Goal: Transaction & Acquisition: Purchase product/service

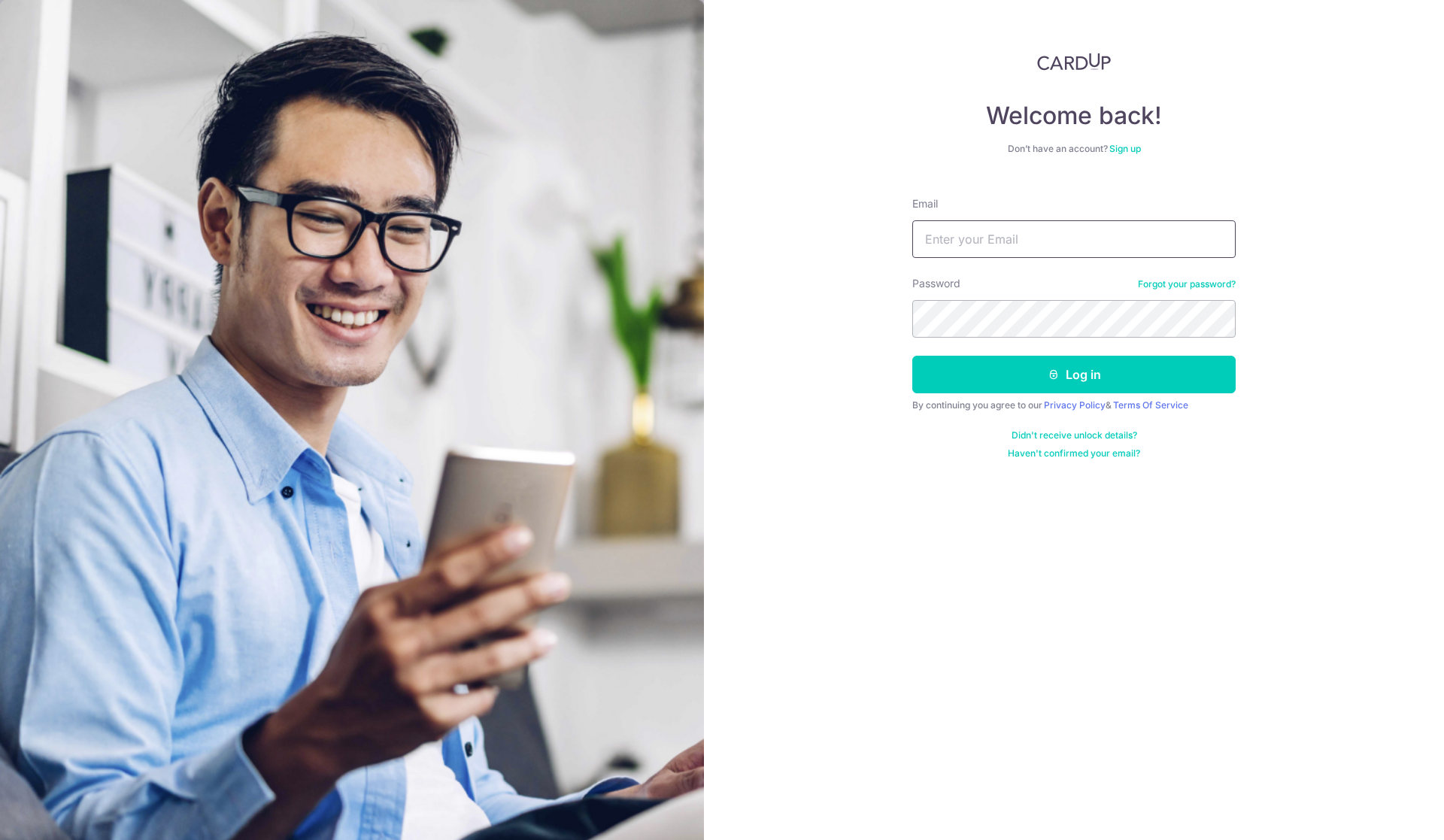
click at [984, 245] on input "Email" at bounding box center [1074, 239] width 324 height 37
type input "alvintanlr@hotmail.com"
click at [912, 356] on button "Log in" at bounding box center [1074, 374] width 324 height 37
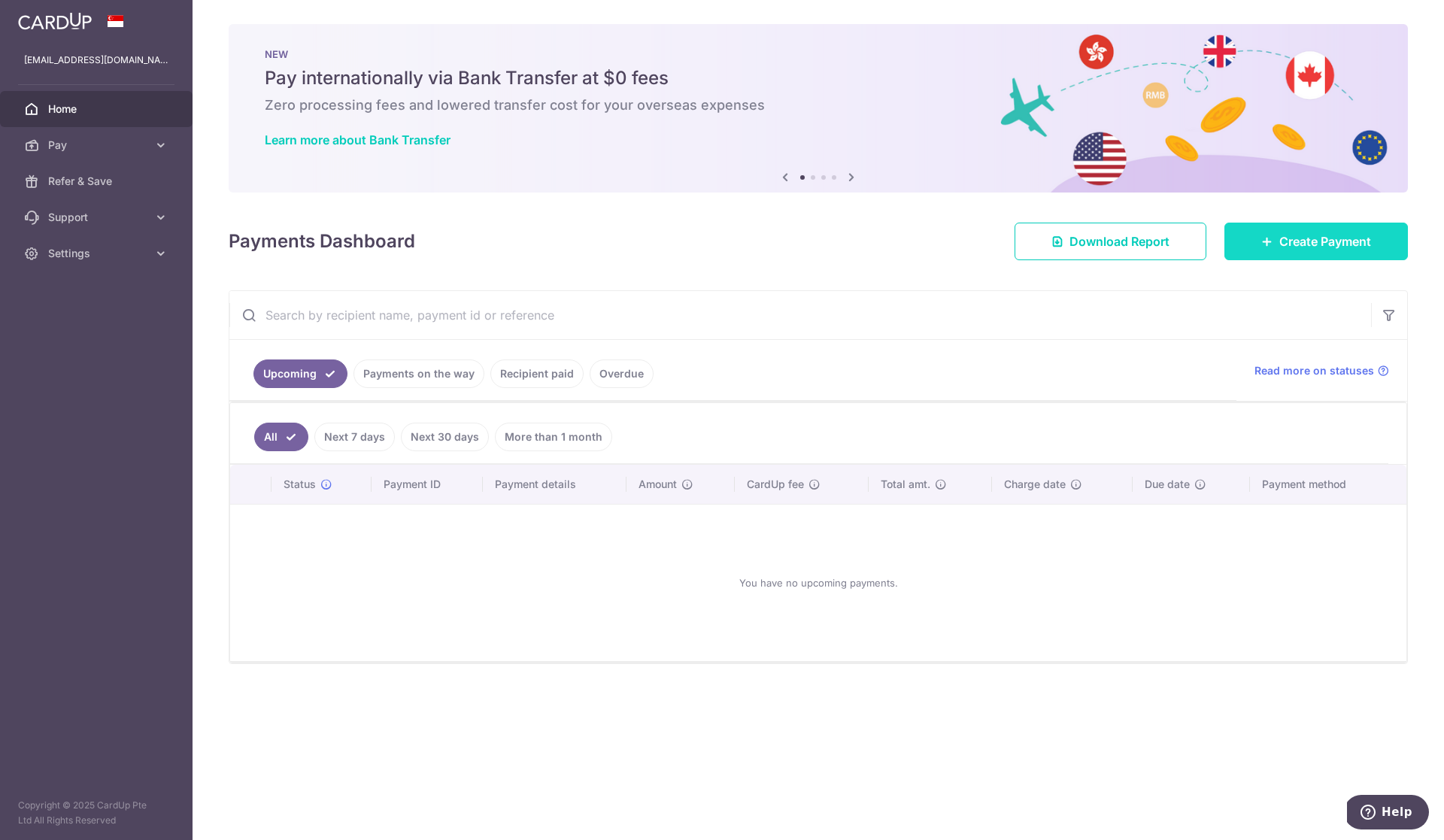
click at [1285, 251] on link "Create Payment" at bounding box center [1316, 241] width 184 height 37
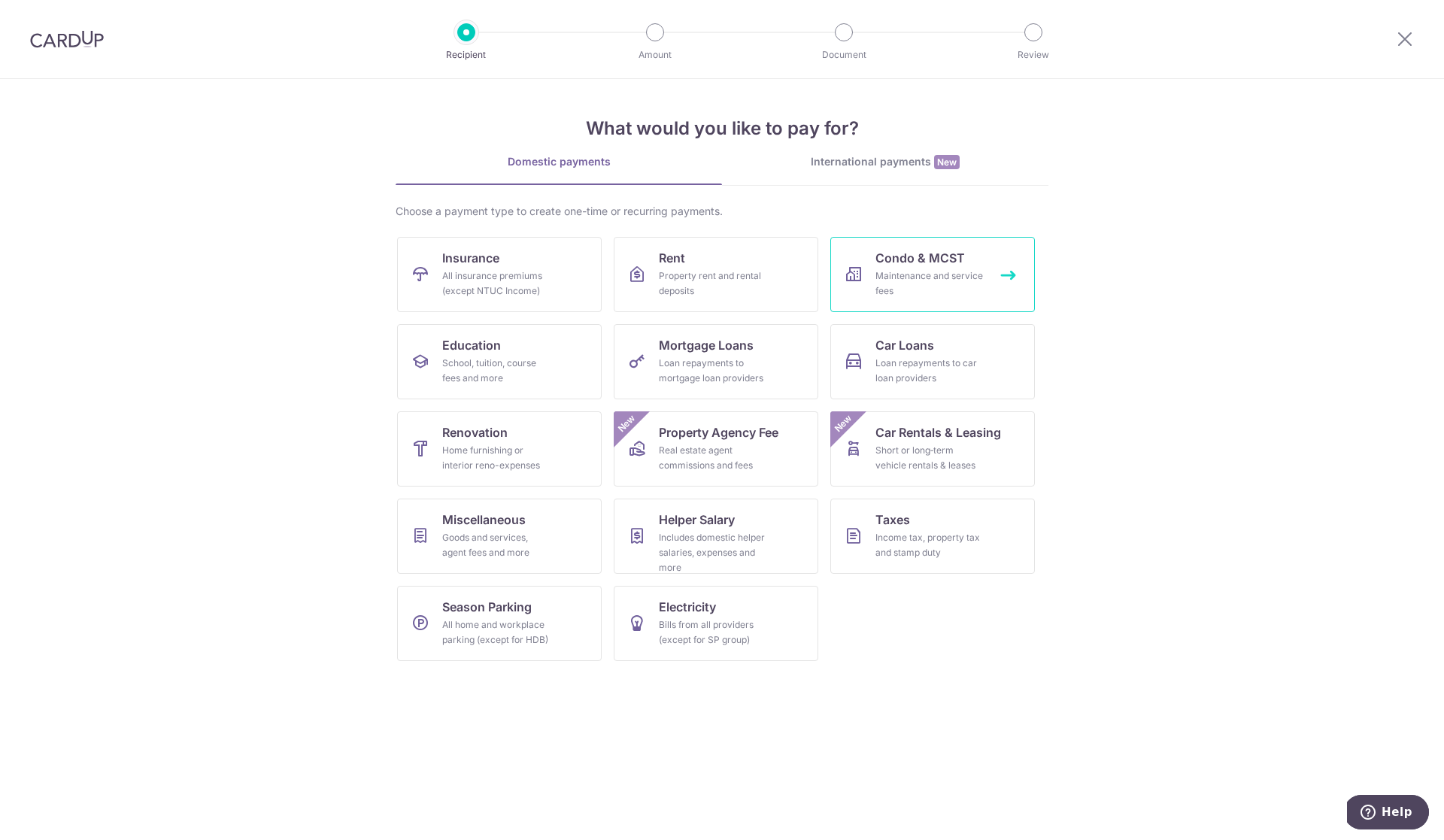
click at [966, 279] on div "Maintenance and service fees" at bounding box center [930, 283] width 109 height 30
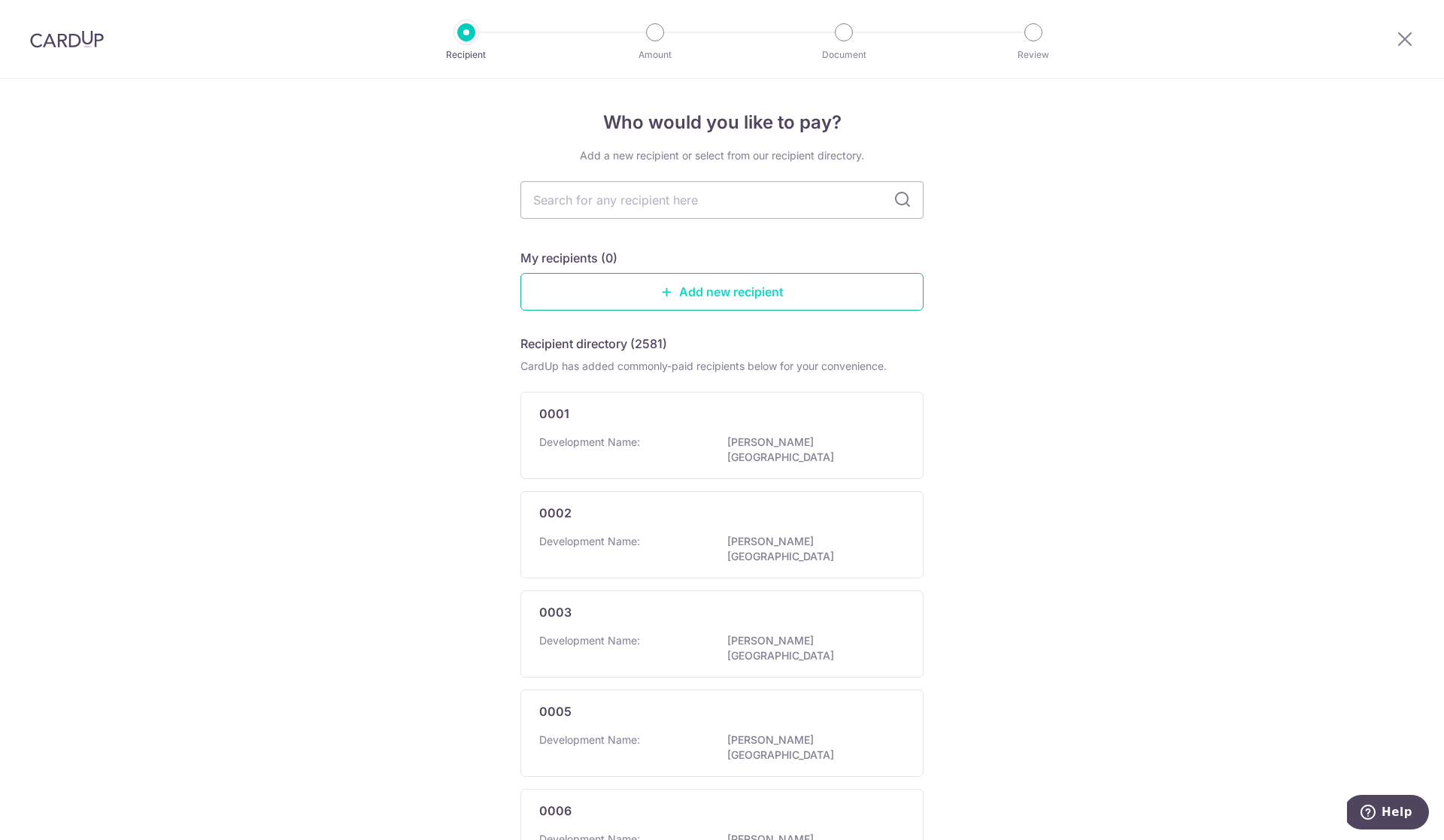
click at [705, 298] on link "Add new recipient" at bounding box center [722, 291] width 403 height 37
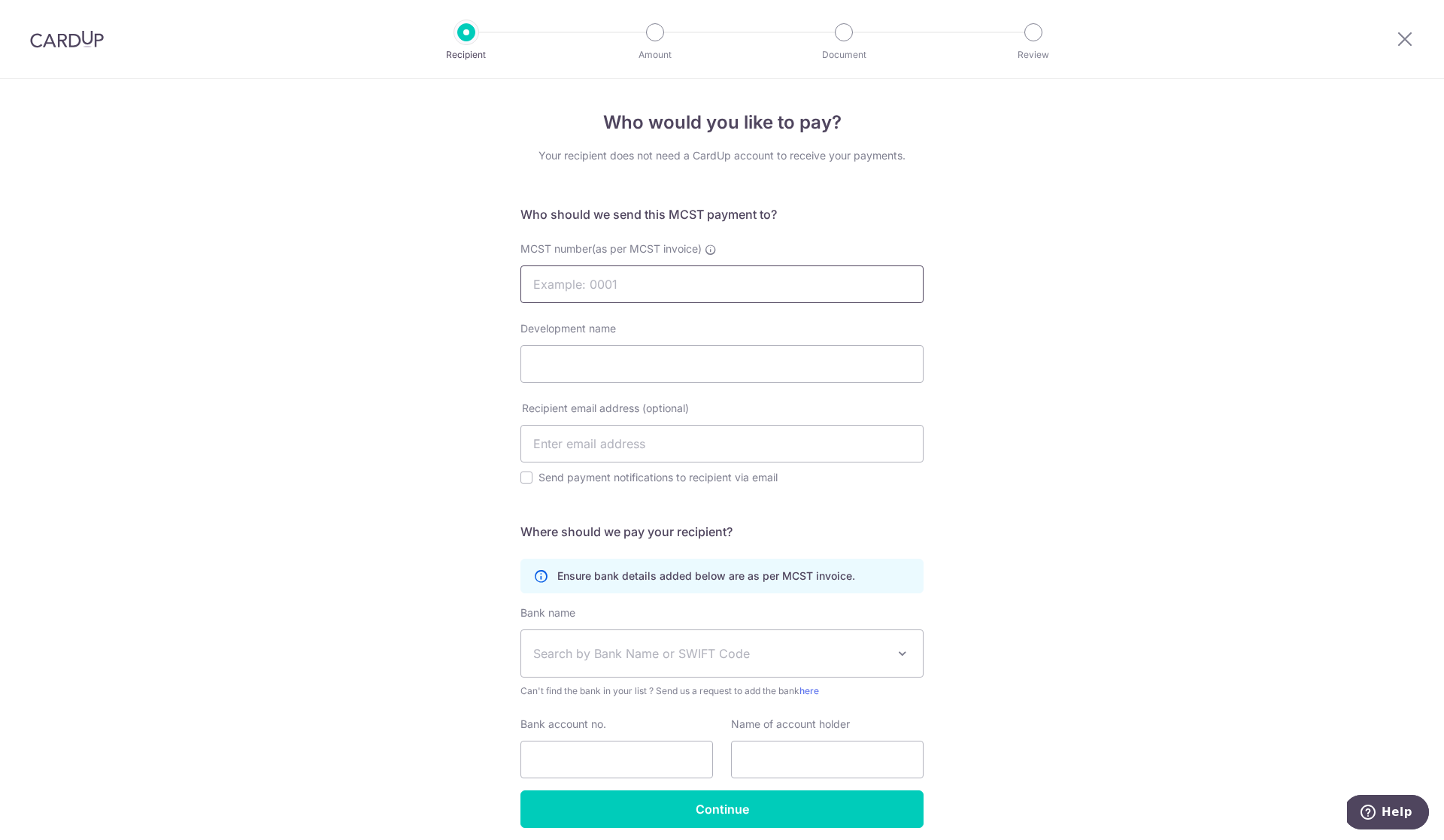
click at [704, 290] on input "MCST number(as per MCST invoice)" at bounding box center [722, 284] width 403 height 37
click at [638, 375] on input "Development name" at bounding box center [722, 363] width 403 height 37
type input "Treasure crest"
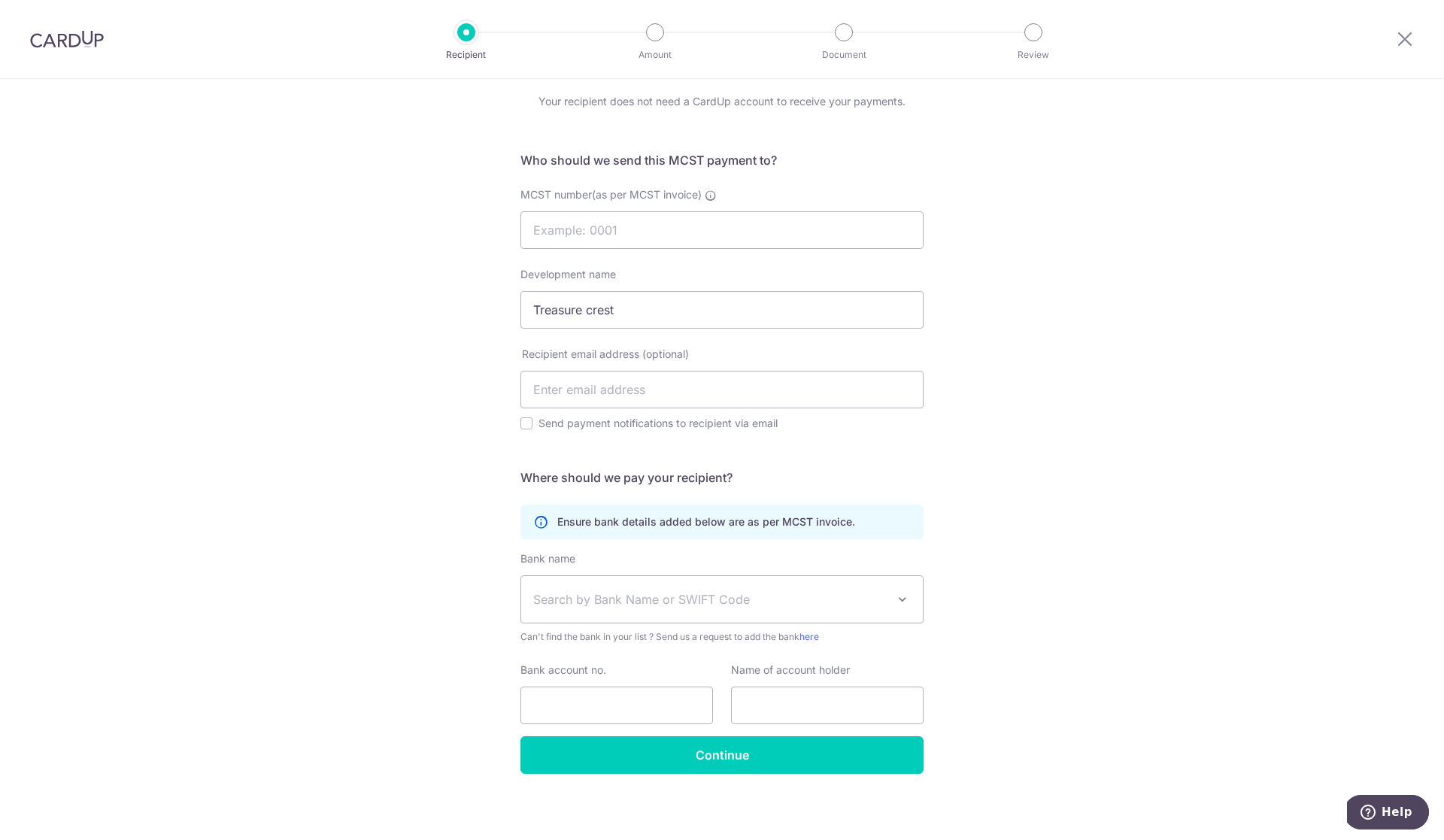
scroll to position [59, 0]
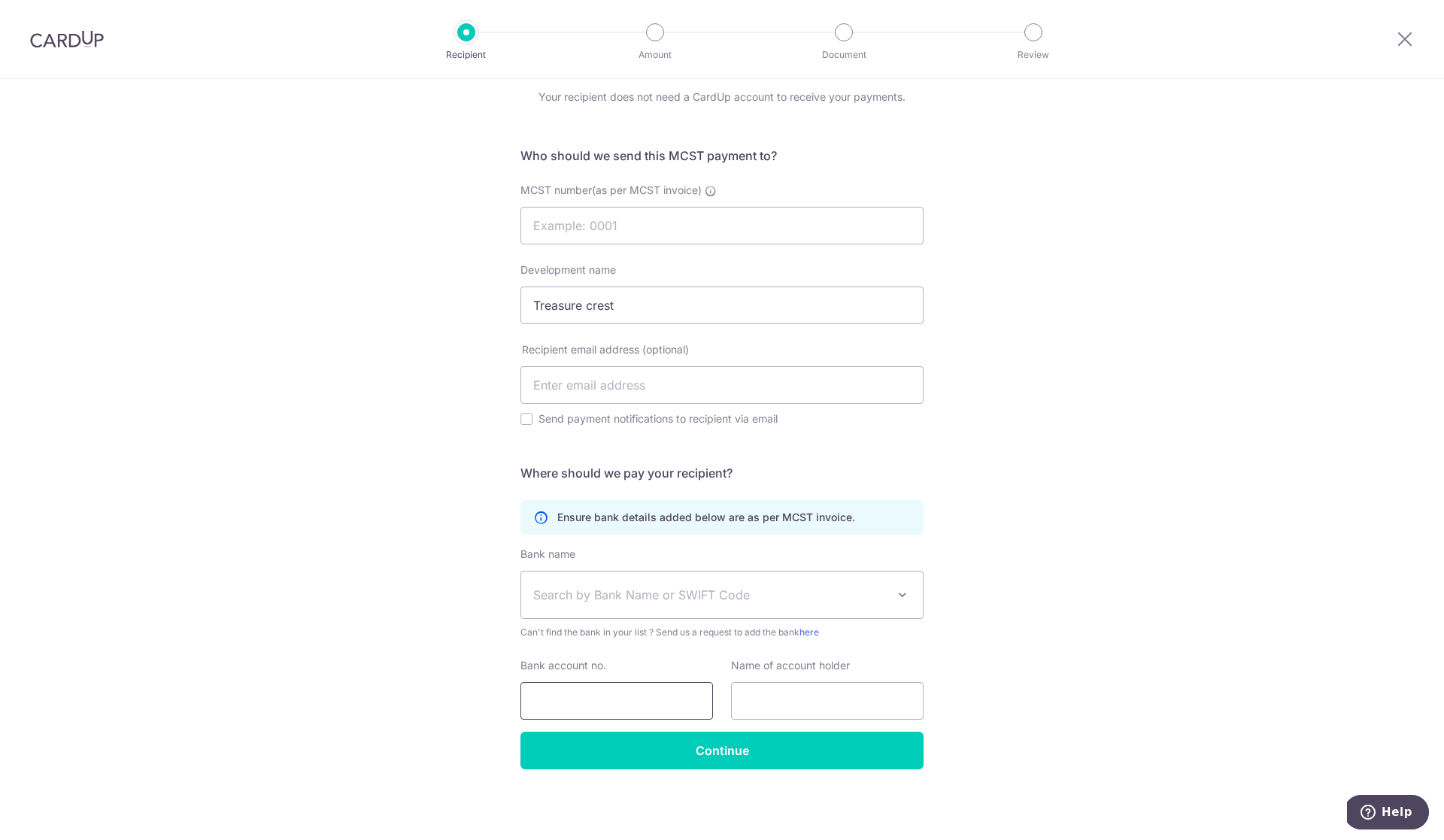
click at [608, 707] on input "Bank account no." at bounding box center [617, 701] width 193 height 37
paste input "ohmyhome"
drag, startPoint x: 631, startPoint y: 692, endPoint x: 423, endPoint y: 669, distance: 209.3
click at [423, 669] on div "Who would you like to pay? Your recipient does not need a CardUp account to rec…" at bounding box center [722, 430] width 1444 height 819
click at [630, 713] on input "ohmyhome" at bounding box center [617, 701] width 193 height 37
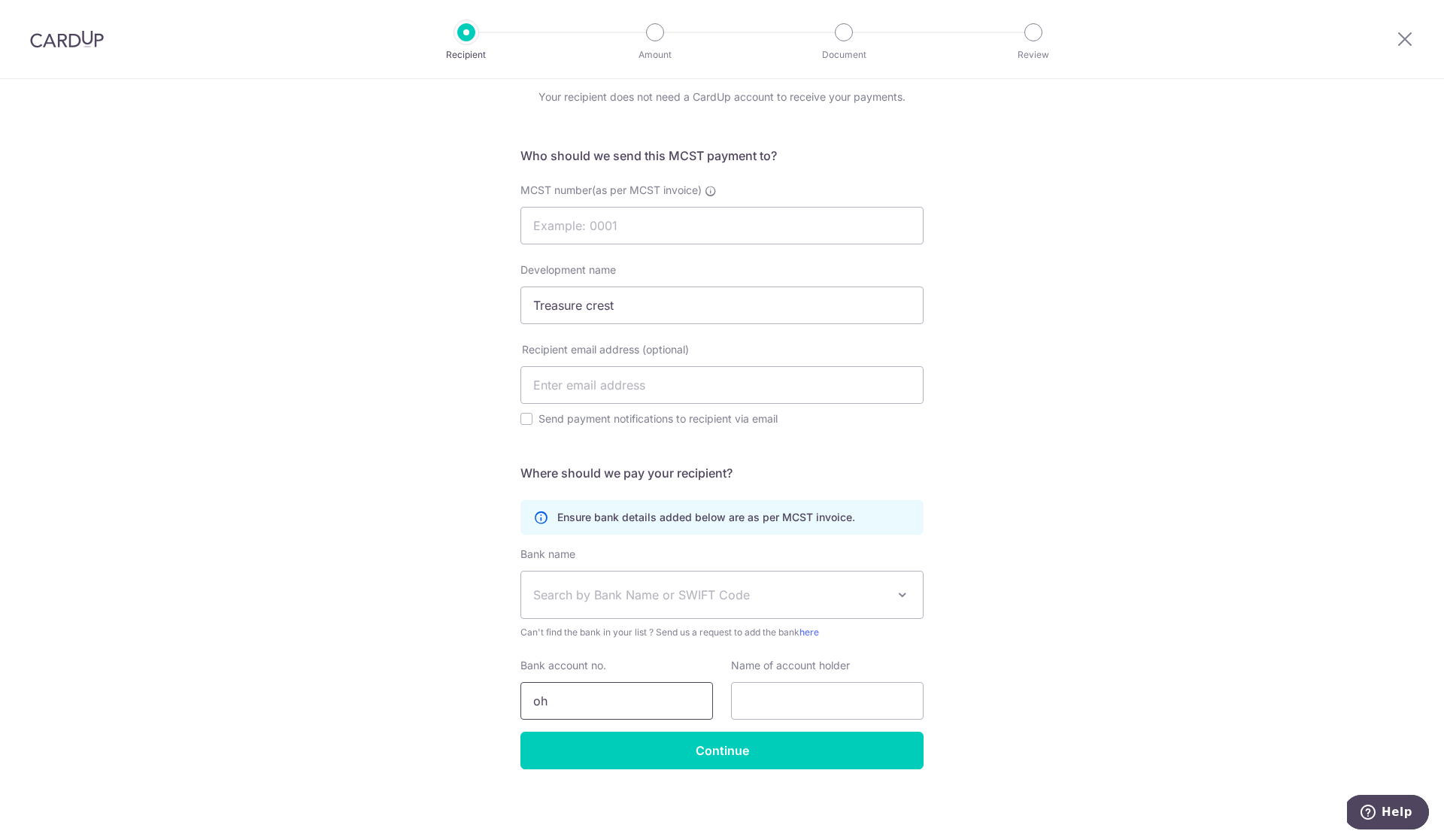
type input "o"
type input "4513105759"
click at [772, 689] on input "text" at bounding box center [827, 701] width 193 height 37
type input "Management Corporation Strata Title Plan No.4661"
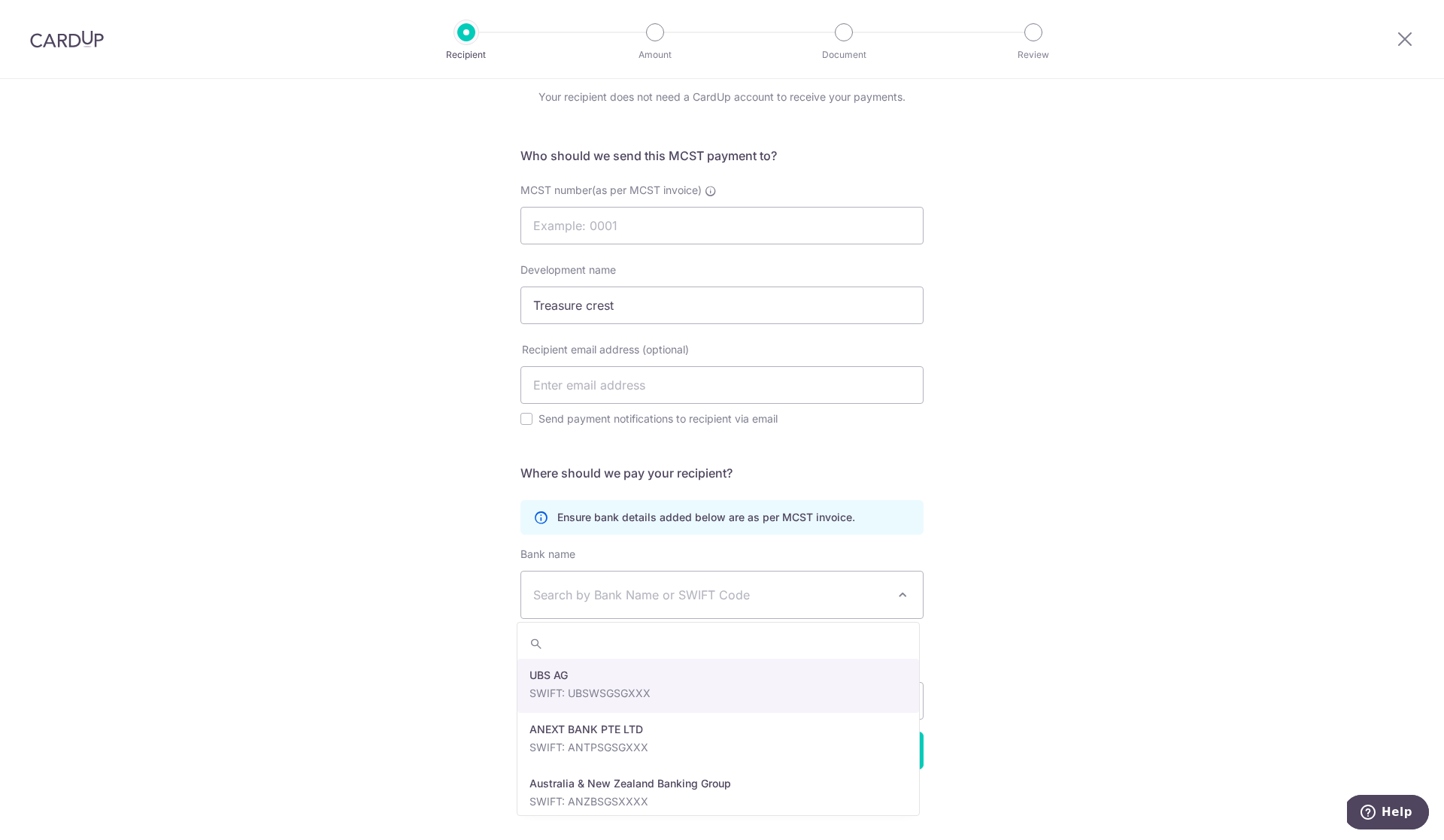
click at [867, 582] on span "Search by Bank Name or SWIFT Code" at bounding box center [722, 594] width 402 height 47
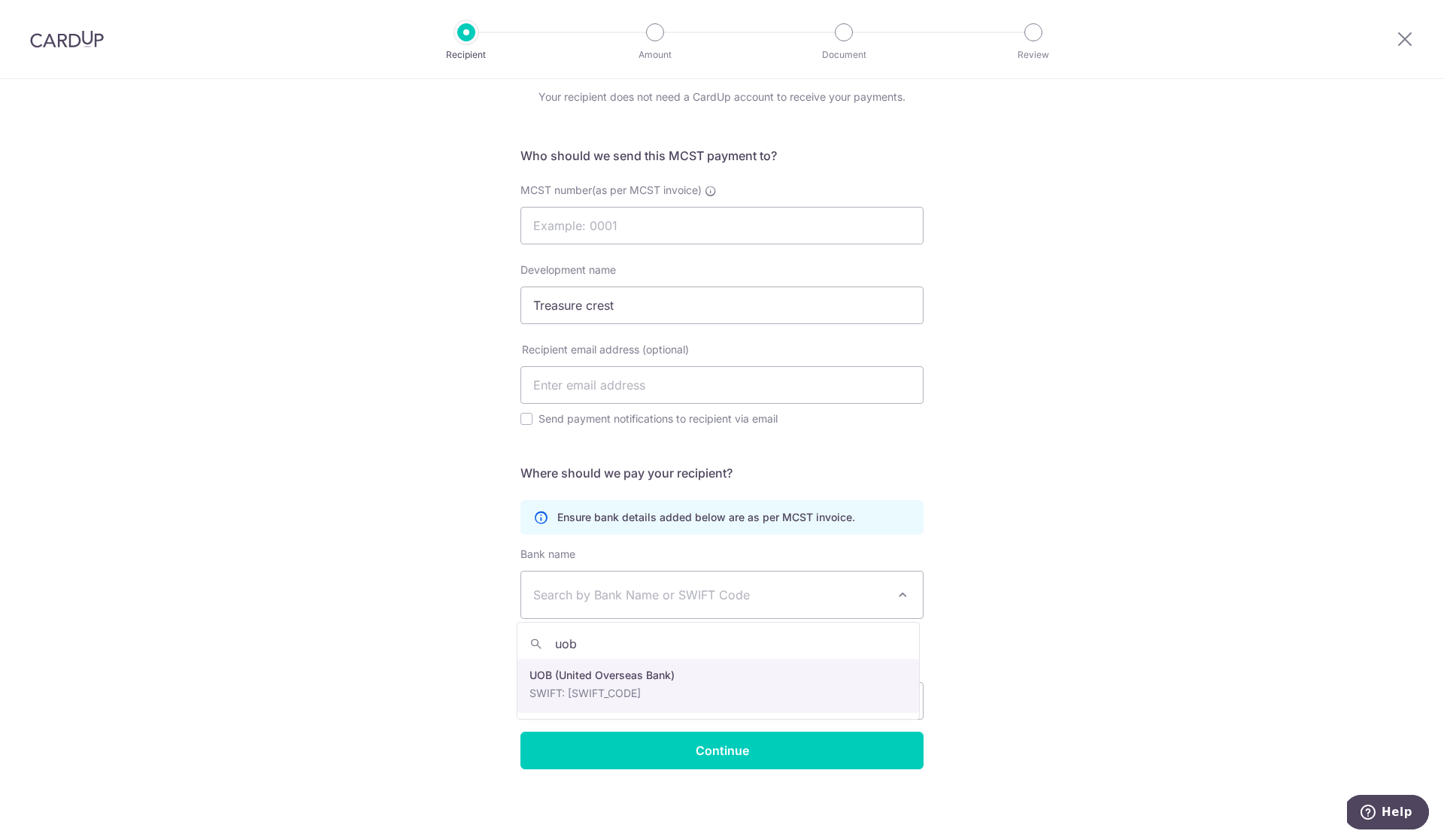
type input "uob"
select select "18"
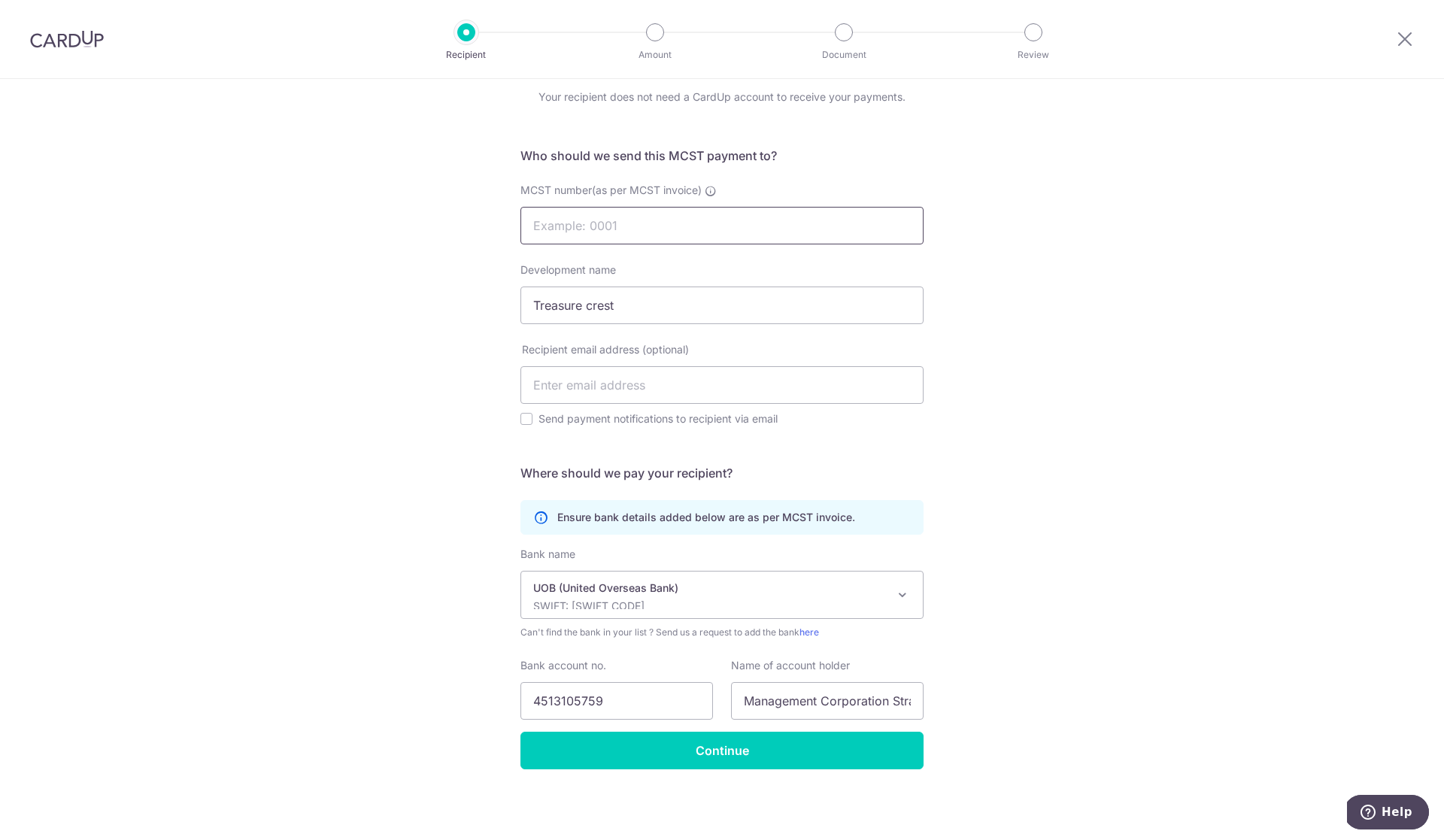
click at [762, 223] on input "MCST number(as per MCST invoice)" at bounding box center [722, 225] width 403 height 37
click at [611, 227] on input "MCST number(as per MCST invoice)" at bounding box center [722, 225] width 403 height 37
type input "4661"
click at [711, 758] on input "Continue" at bounding box center [722, 750] width 403 height 37
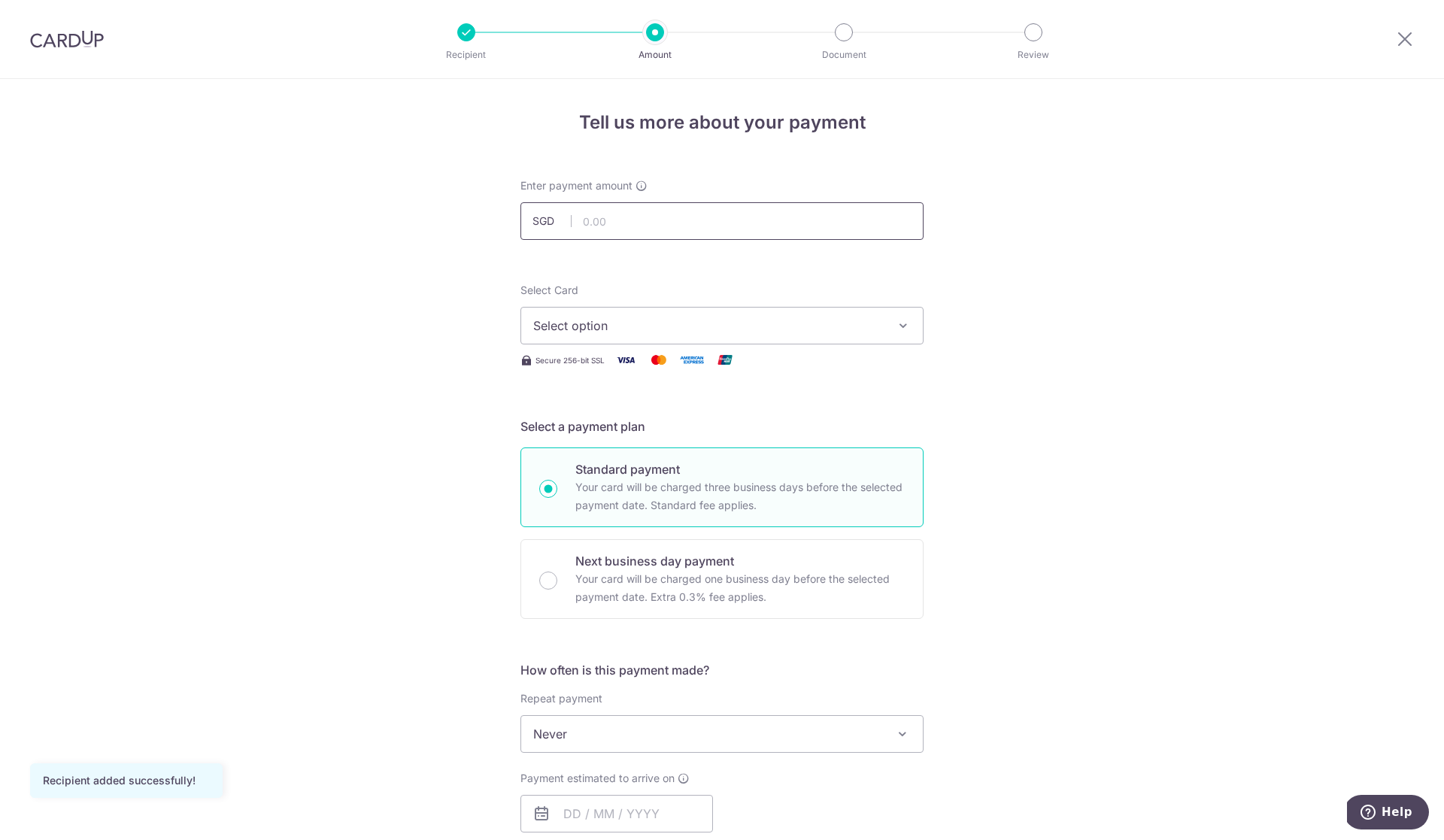
click at [735, 231] on input "text" at bounding box center [722, 220] width 403 height 37
click at [770, 215] on input "text" at bounding box center [722, 220] width 403 height 37
type input "2,225.23"
click at [817, 315] on button "Select option" at bounding box center [722, 325] width 403 height 37
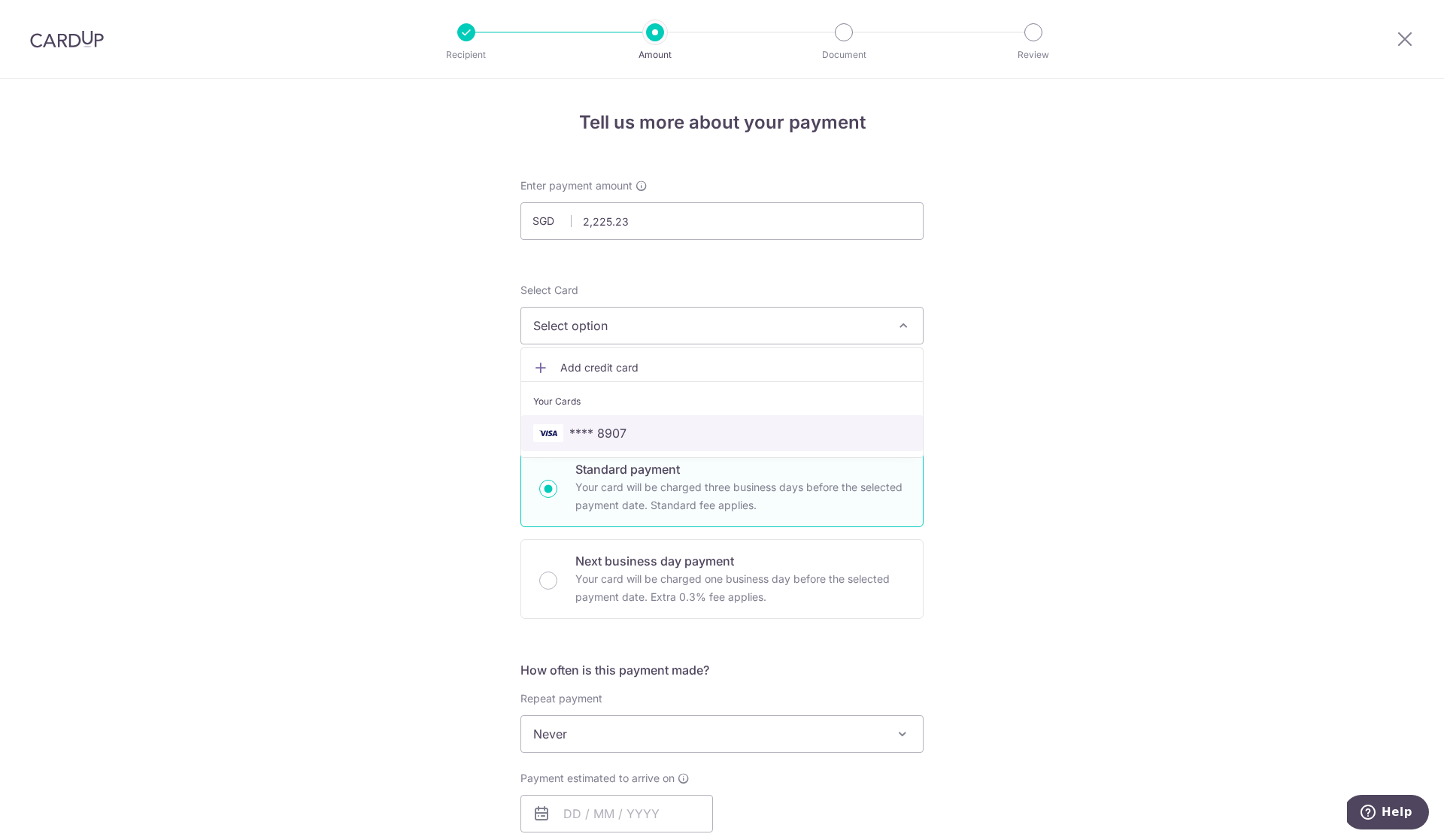
click at [709, 432] on span "**** 8907" at bounding box center [722, 433] width 377 height 18
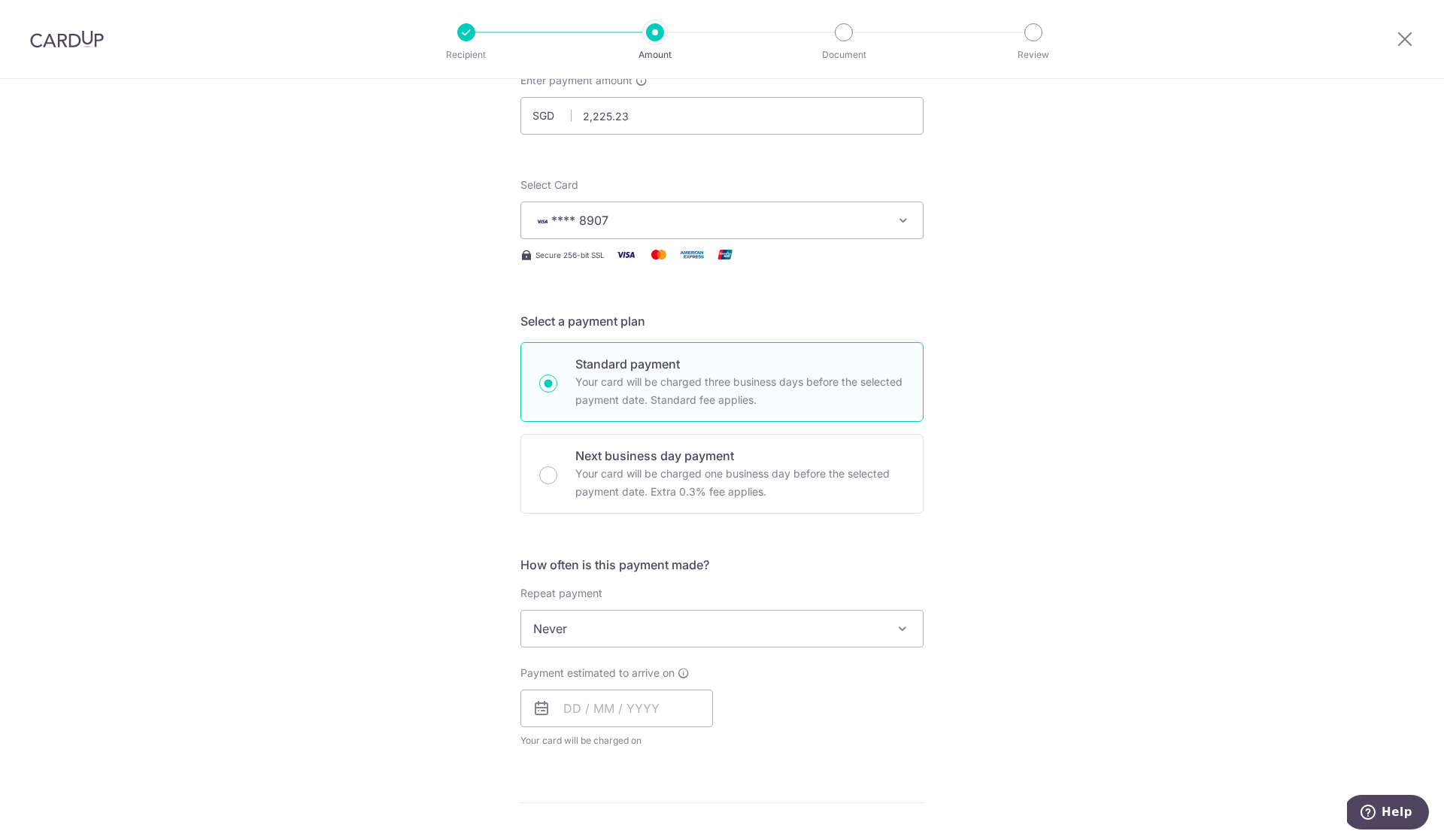
scroll to position [247, 0]
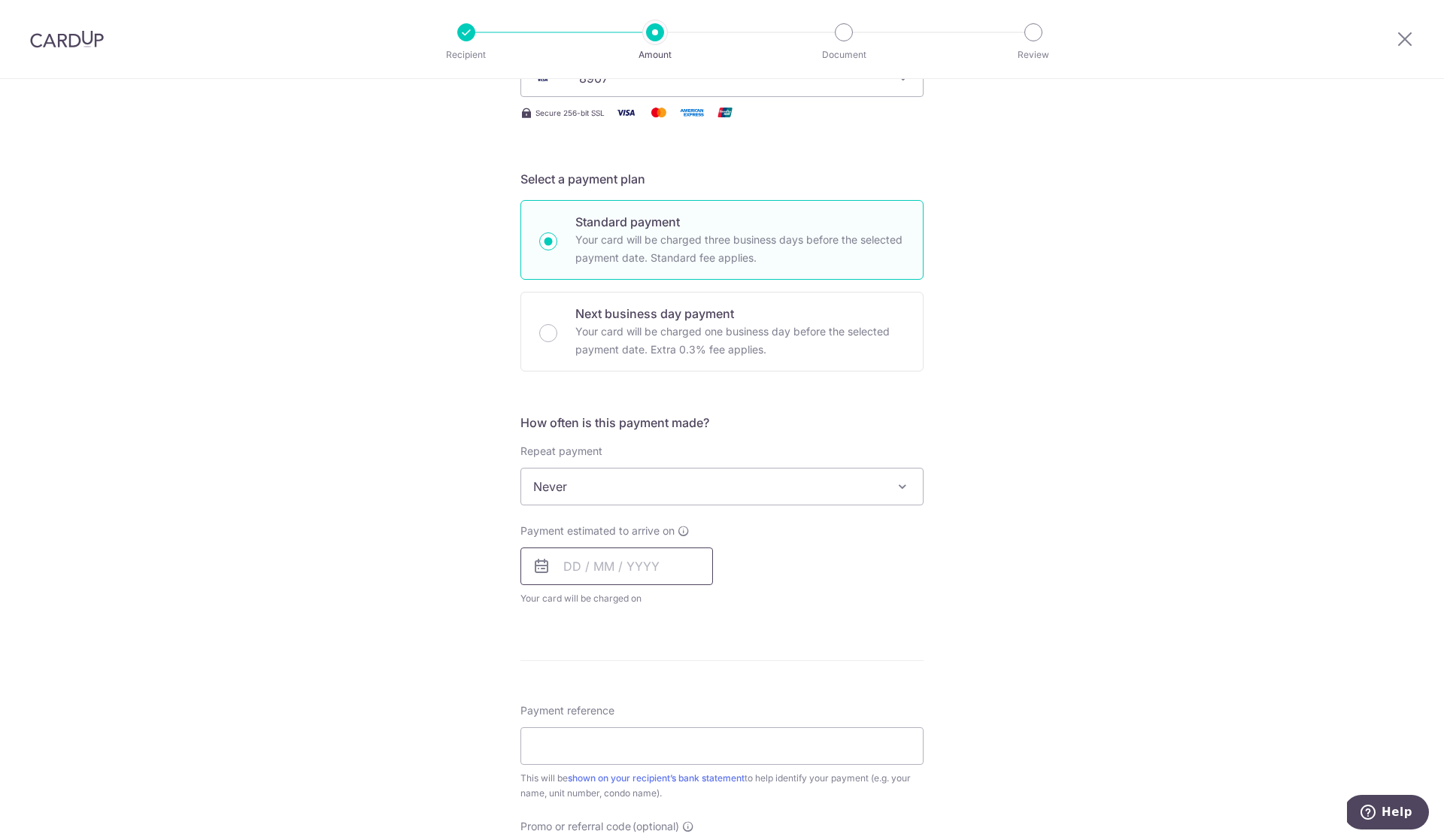
click at [653, 567] on input "text" at bounding box center [617, 566] width 193 height 37
click at [983, 594] on div "Tell us more about your payment Enter payment amount SGD 2,225.23 2225.23 Recip…" at bounding box center [722, 512] width 1444 height 1360
click at [645, 576] on input "text" at bounding box center [617, 566] width 193 height 37
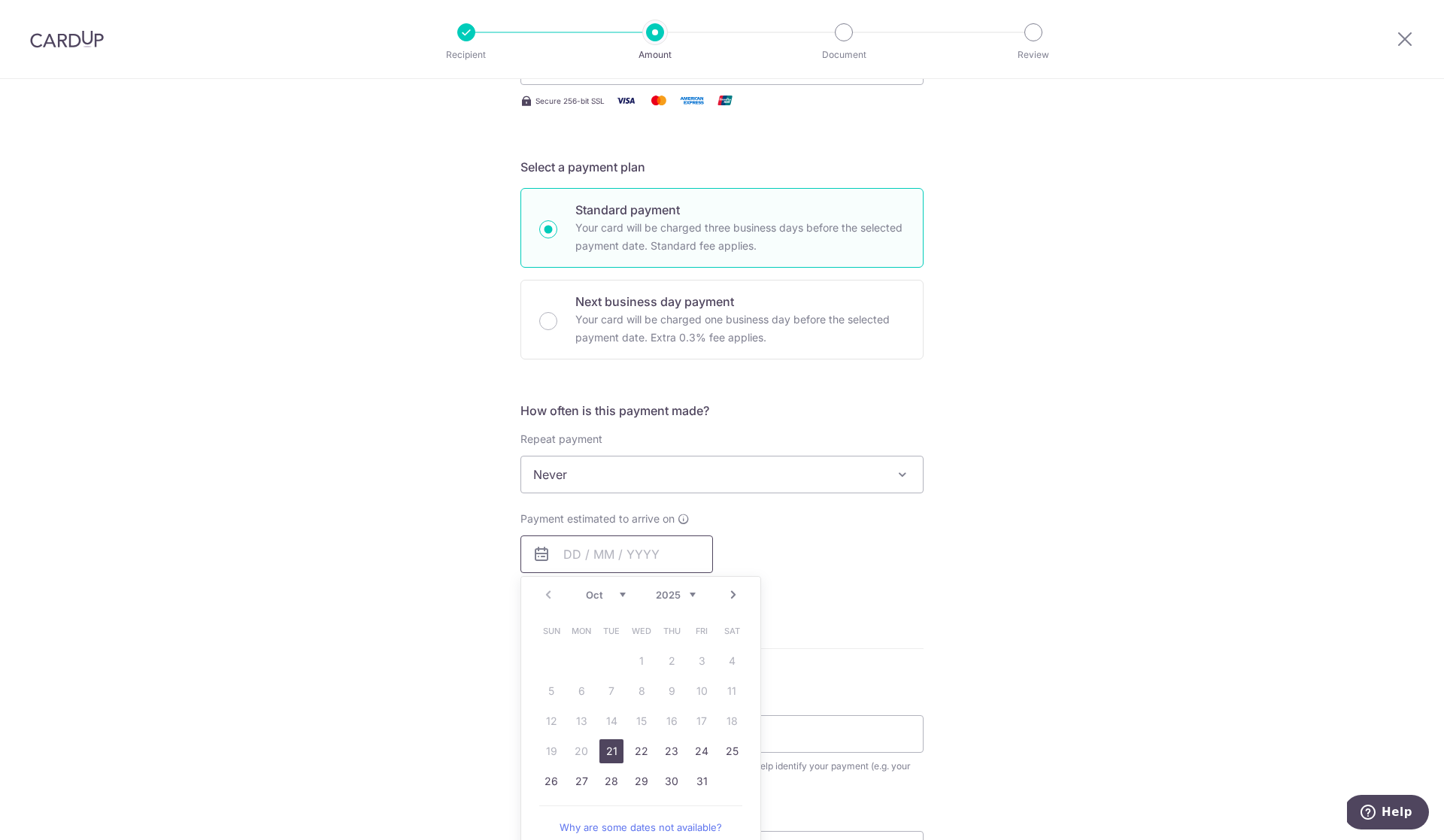
scroll to position [274, 0]
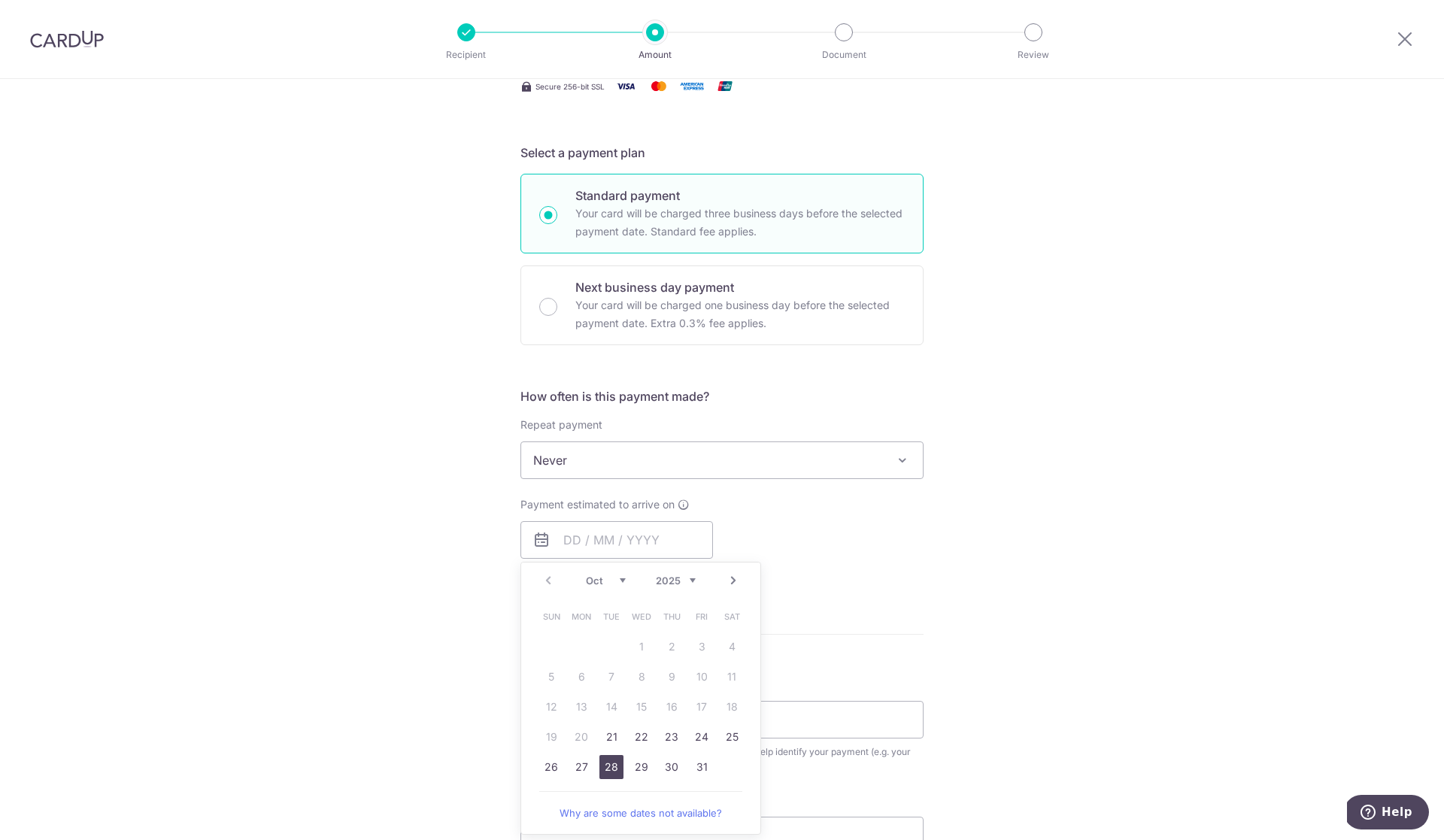
click at [607, 773] on link "28" at bounding box center [611, 767] width 24 height 24
type input "[DATE]"
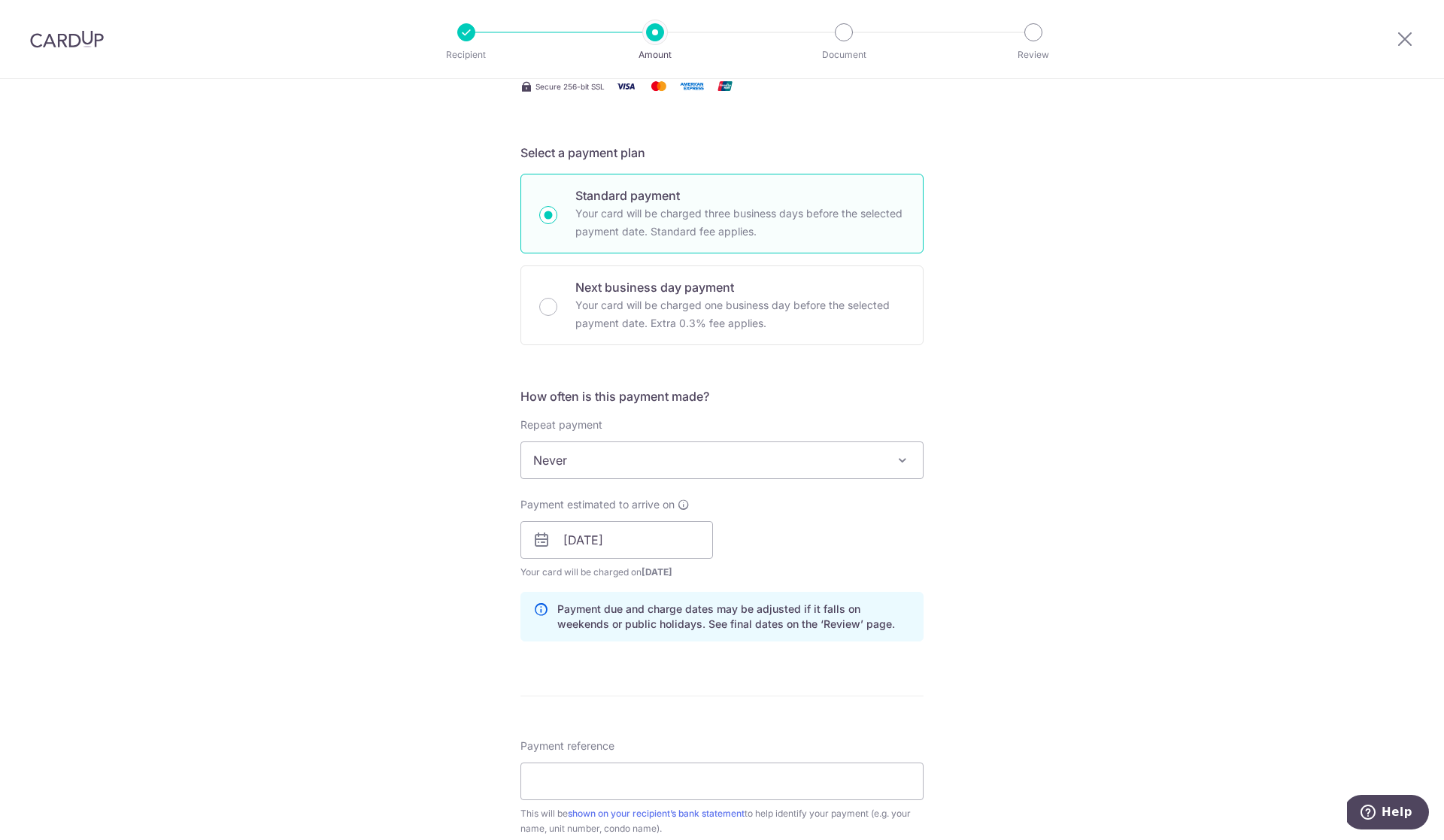
scroll to position [661, 0]
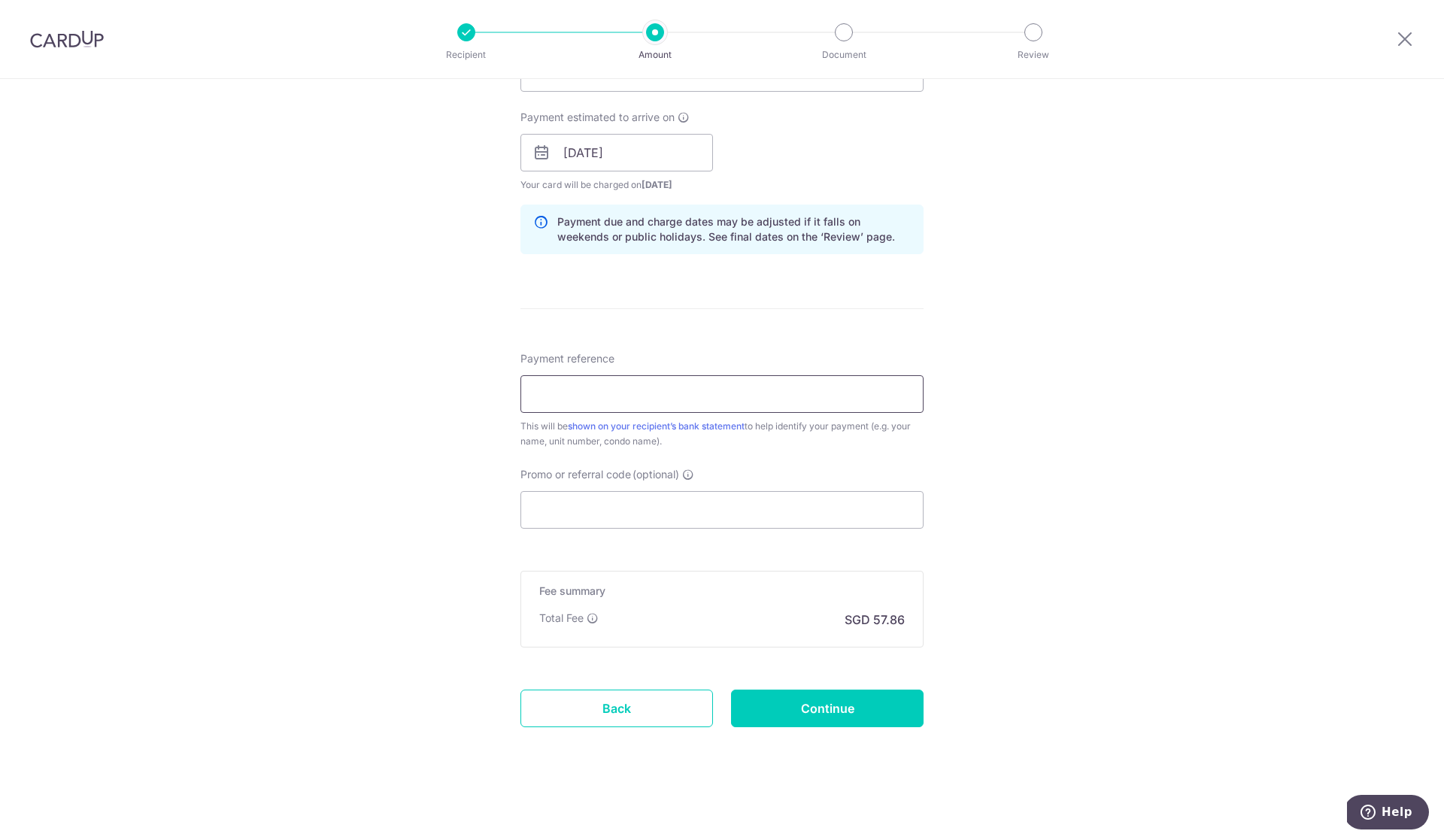
click at [665, 381] on input "Payment reference" at bounding box center [722, 393] width 403 height 37
type input "058-05-22"
click at [883, 710] on input "Continue" at bounding box center [827, 708] width 193 height 37
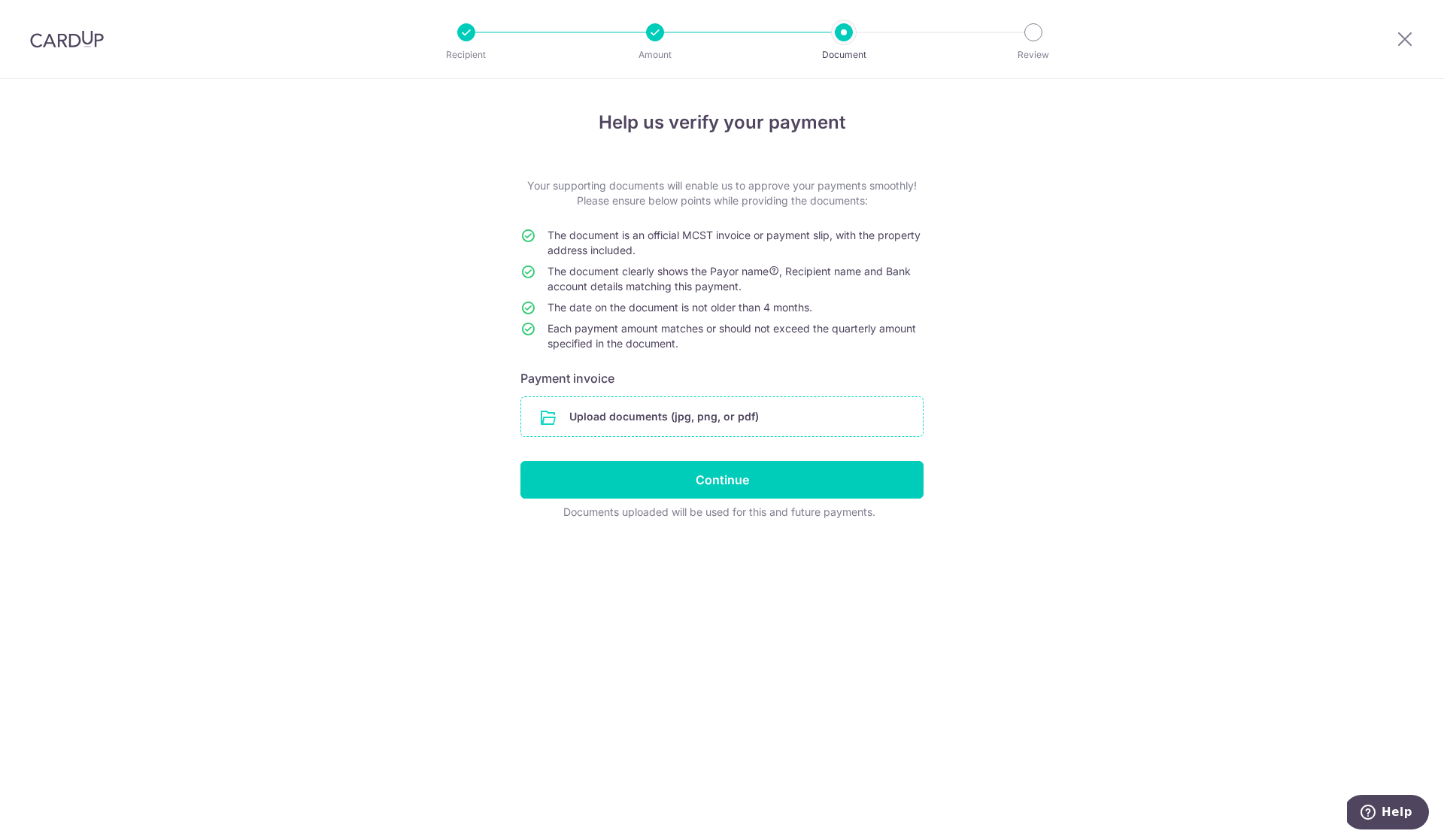
click at [547, 422] on input "file" at bounding box center [722, 416] width 402 height 39
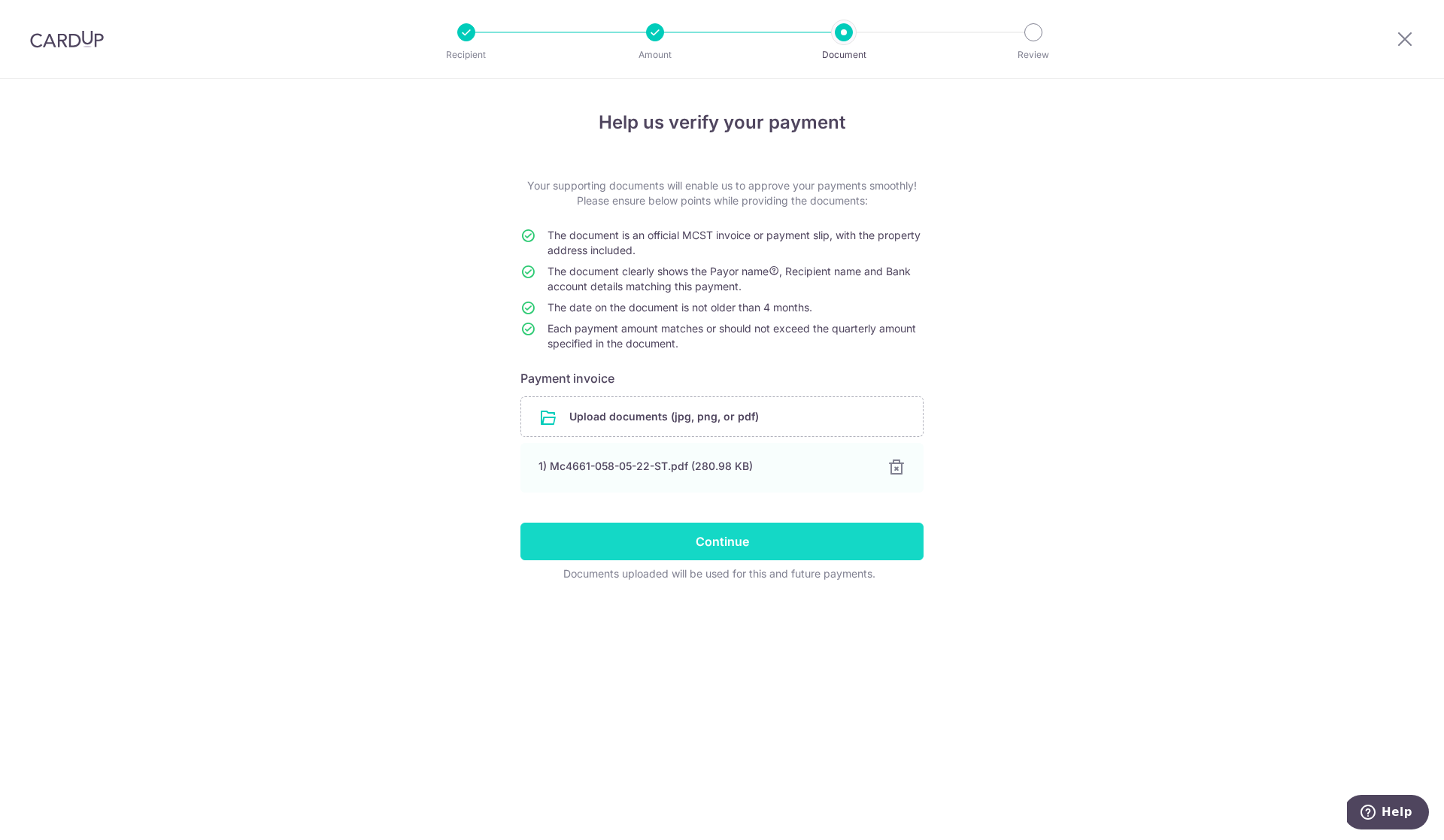
click at [772, 544] on input "Continue" at bounding box center [722, 541] width 403 height 37
